Goal: Complete application form

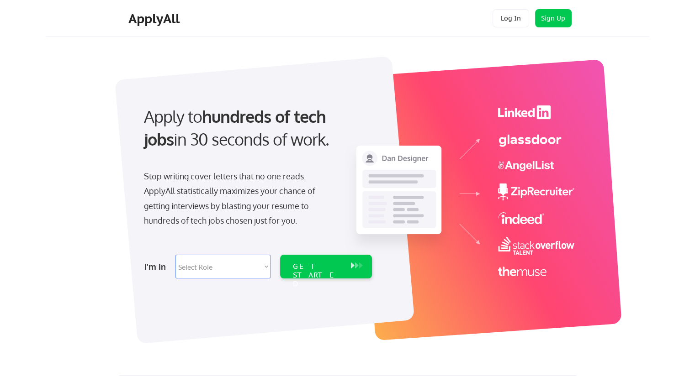
click at [263, 268] on select "Select Role Software Engineering Product Management Customer Success Sales UI/U…" at bounding box center [222, 267] width 95 height 24
select select ""hr_recruiting""
click at [175, 255] on select "Select Role Software Engineering Product Management Customer Success Sales UI/U…" at bounding box center [222, 267] width 95 height 24
select select ""hr_recruiting""
click at [306, 270] on div "GET STARTED" at bounding box center [317, 275] width 49 height 27
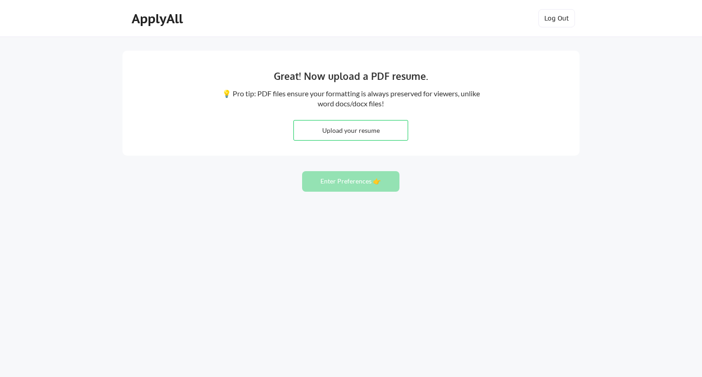
click at [334, 131] on input "file" at bounding box center [351, 131] width 114 height 20
type input "C:\fakepath\Resume-[PERSON_NAME]-2025--.pdf"
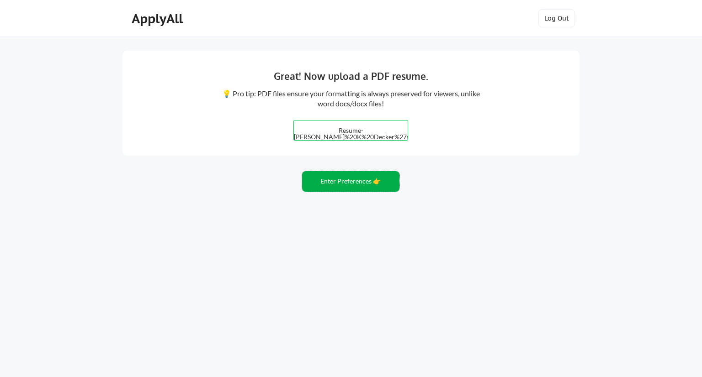
click at [338, 185] on button "Enter Preferences 👉" at bounding box center [350, 181] width 97 height 21
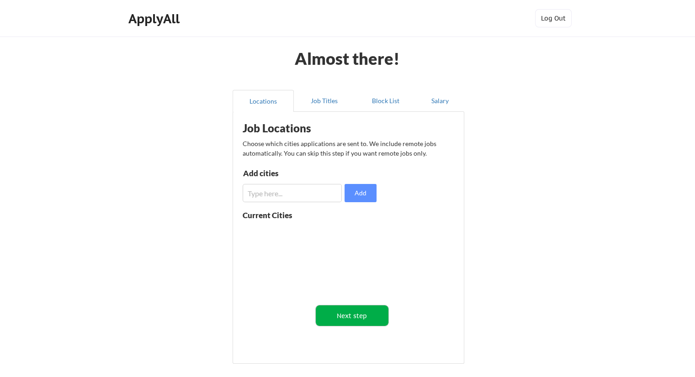
click at [351, 317] on button "Next step" at bounding box center [352, 316] width 73 height 21
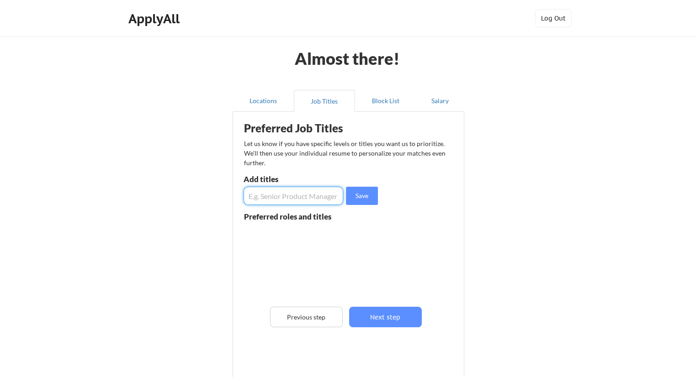
click at [248, 198] on input "input" at bounding box center [294, 196] width 100 height 18
click at [361, 196] on button "Save" at bounding box center [362, 196] width 32 height 18
drag, startPoint x: 313, startPoint y: 199, endPoint x: 238, endPoint y: 211, distance: 75.9
click at [238, 211] on div "Preferred Job Titles Let us know if you have specific levels or titles you want…" at bounding box center [350, 244] width 225 height 255
type input "Hiring Operations"
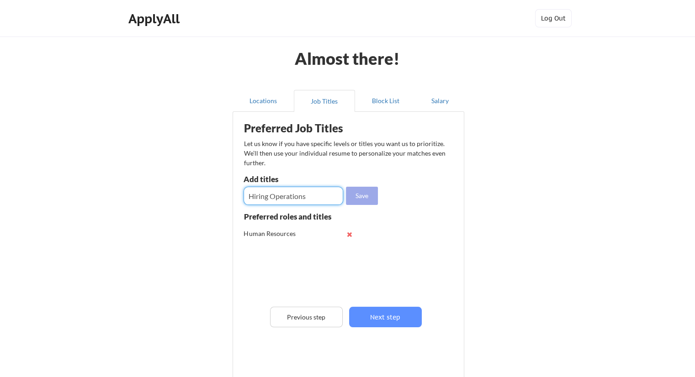
click at [366, 196] on button "Save" at bounding box center [362, 196] width 32 height 18
click at [252, 199] on input "input" at bounding box center [294, 196] width 100 height 18
type input "Recruitment"
click at [355, 196] on button "Save" at bounding box center [362, 196] width 32 height 18
click at [251, 197] on input "input" at bounding box center [294, 196] width 100 height 18
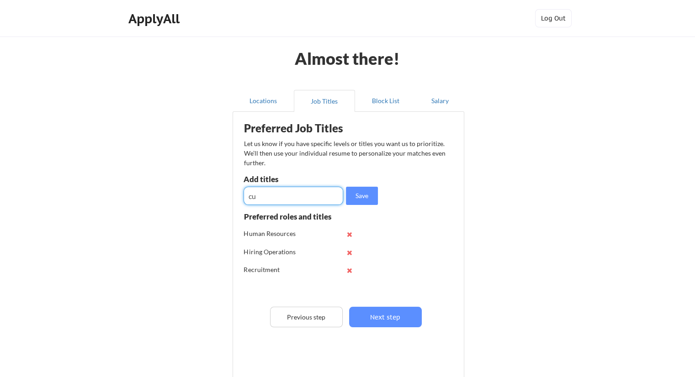
type input "c"
type input "Customer Service"
click at [359, 194] on button "Save" at bounding box center [362, 196] width 32 height 18
click at [252, 195] on input "input" at bounding box center [294, 196] width 100 height 18
type input "Human Services"
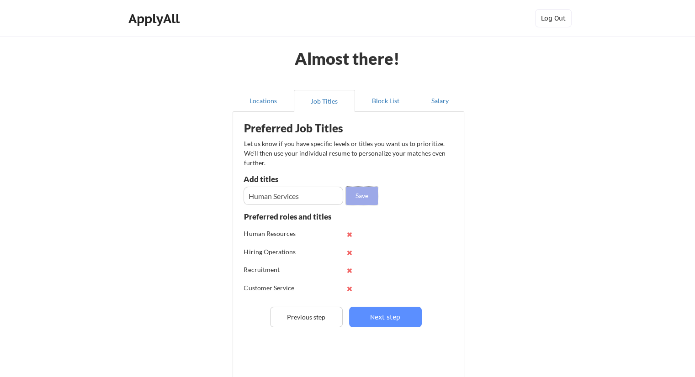
click at [367, 193] on button "Save" at bounding box center [362, 196] width 32 height 18
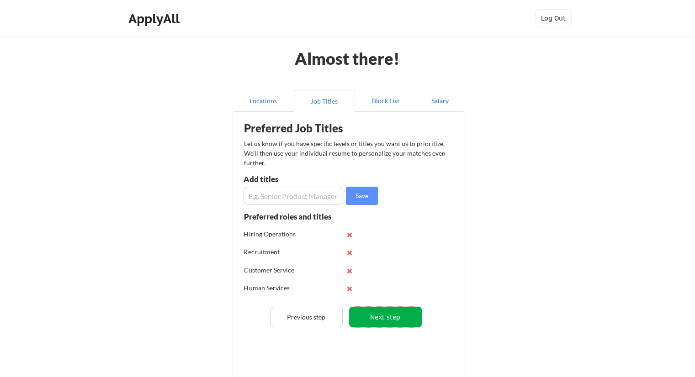
click at [395, 318] on button "Next step" at bounding box center [385, 317] width 73 height 21
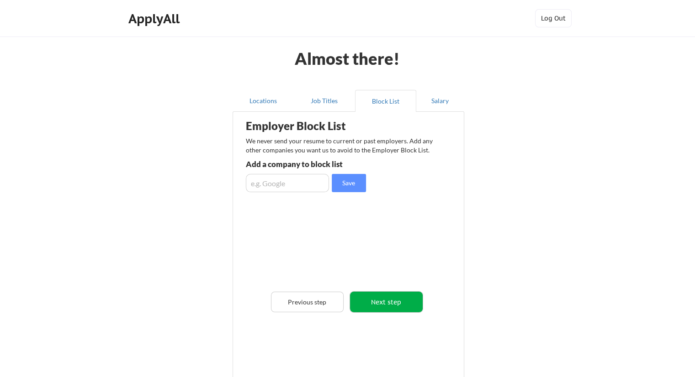
click at [386, 303] on button "Next step" at bounding box center [386, 302] width 73 height 21
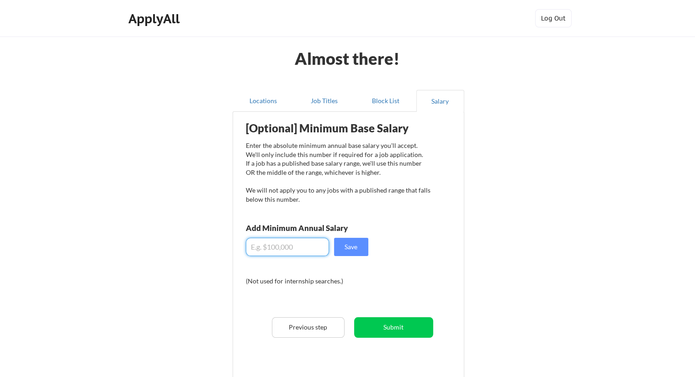
click at [260, 248] on input "input" at bounding box center [287, 247] width 83 height 18
type input "$45,000"
click at [350, 245] on button "Save" at bounding box center [351, 247] width 34 height 18
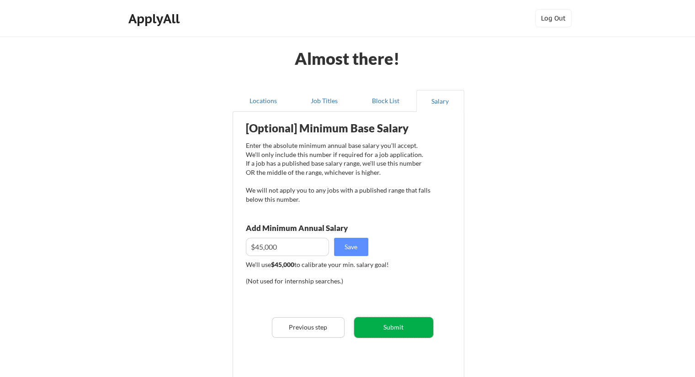
click at [384, 328] on button "Submit" at bounding box center [393, 328] width 79 height 21
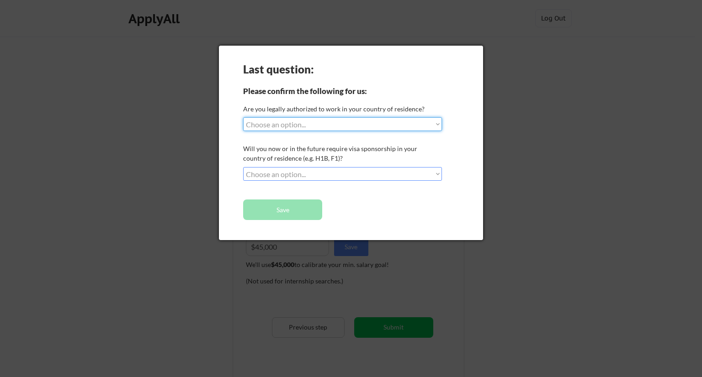
click at [280, 128] on select "Choose an option... Yes, I am a US Citizen Yes, I am a Canadian Citizen Yes, I …" at bounding box center [342, 124] width 199 height 14
select select ""yes__i_am_a_us_citizen""
click at [243, 117] on select "Choose an option... Yes, I am a US Citizen Yes, I am a Canadian Citizen Yes, I …" at bounding box center [342, 124] width 199 height 14
click at [330, 172] on select "Choose an option... No, I will not need sponsorship Yes, I will need sponsorship" at bounding box center [342, 174] width 199 height 14
select select ""no__i_will_not_need_sponsorship""
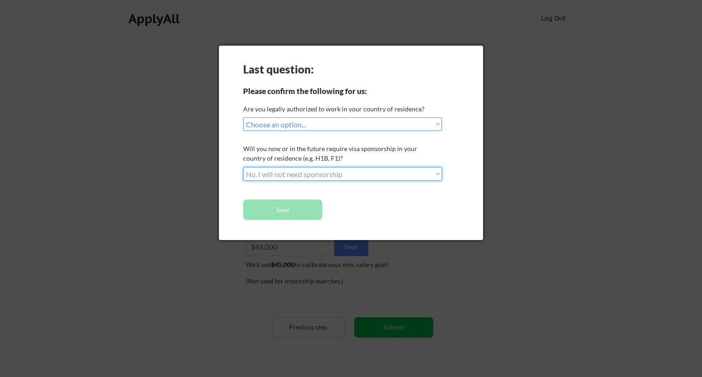
click at [243, 167] on select "Choose an option... No, I will not need sponsorship Yes, I will need sponsorship" at bounding box center [342, 174] width 199 height 14
click at [291, 209] on button "Save" at bounding box center [282, 210] width 79 height 21
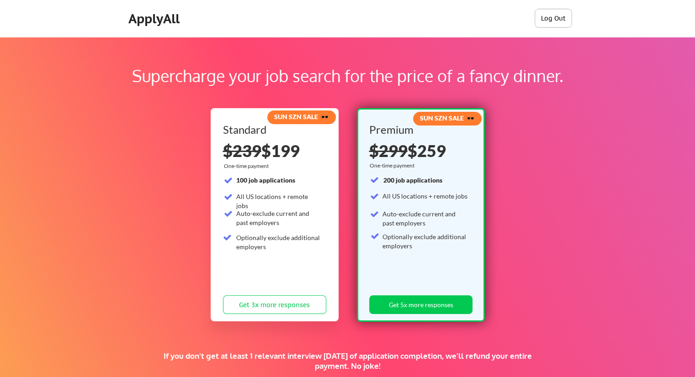
click at [558, 14] on button "Log Out" at bounding box center [553, 18] width 37 height 18
